Goal: Information Seeking & Learning: Learn about a topic

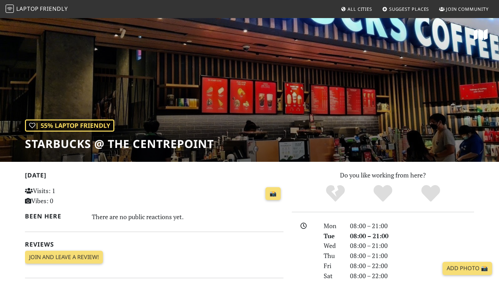
scroll to position [51, 0]
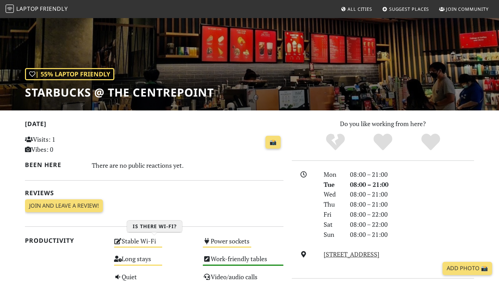
click at [148, 247] on div "Medium" at bounding box center [138, 246] width 49 height 1
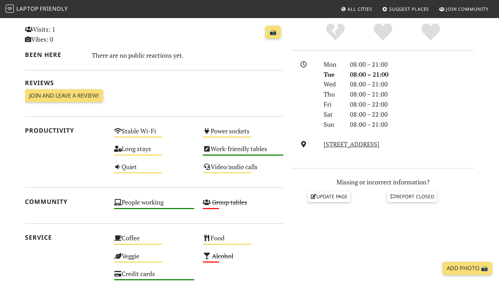
scroll to position [374, 0]
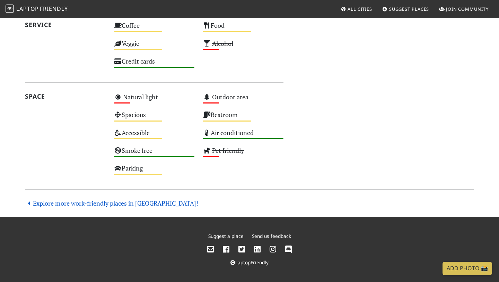
click at [145, 201] on link "Explore more work-friendly places in Singapore!" at bounding box center [111, 203] width 173 height 8
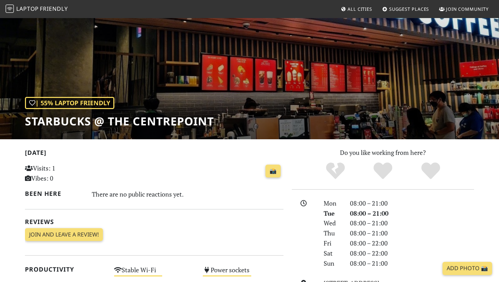
scroll to position [0, 0]
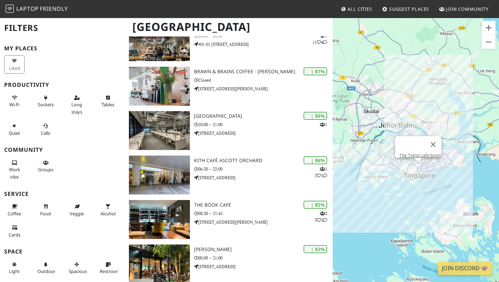
scroll to position [215, 0]
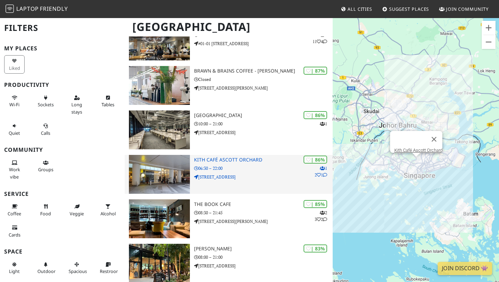
click at [232, 161] on h3 "Kith Café Ascott Orchard" at bounding box center [263, 160] width 139 height 6
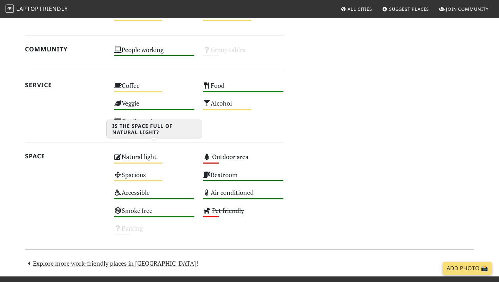
scroll to position [434, 0]
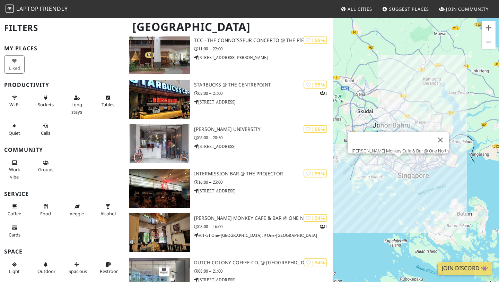
scroll to position [7291, 0]
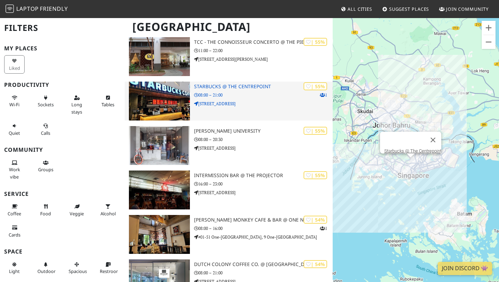
click at [157, 113] on img at bounding box center [159, 101] width 61 height 39
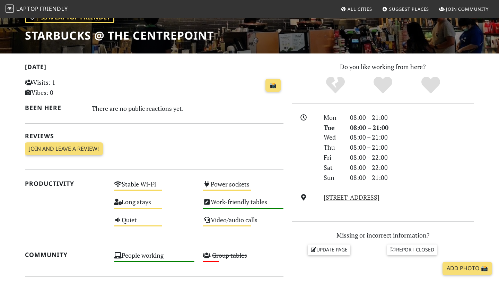
scroll to position [261, 0]
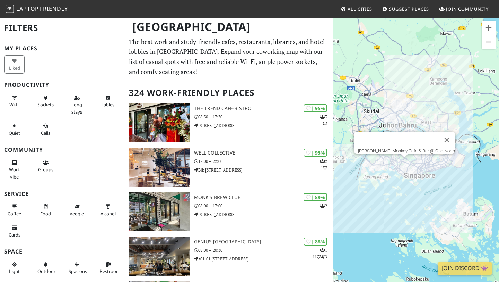
scroll to position [7291, 0]
